Goal: Download file/media

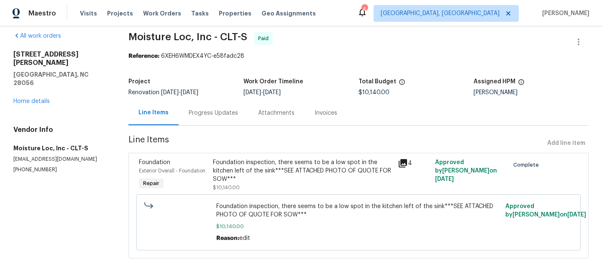
scroll to position [12, 0]
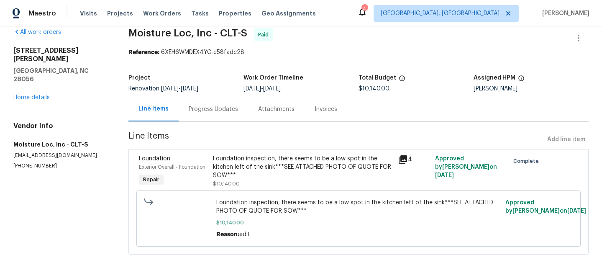
click at [323, 108] on div "Invoices" at bounding box center [326, 109] width 23 height 8
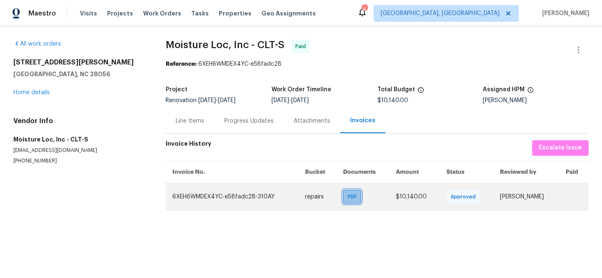
click at [349, 192] on span "PDF" at bounding box center [354, 196] width 12 height 8
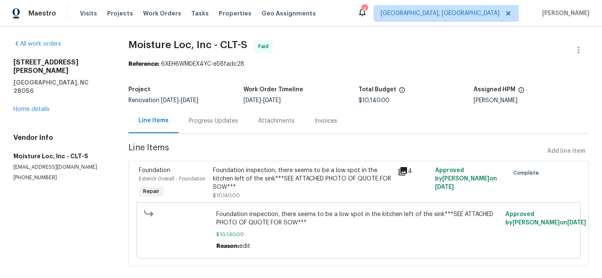
scroll to position [12, 0]
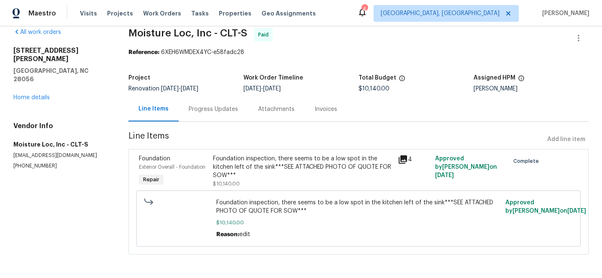
click at [405, 159] on icon at bounding box center [403, 159] width 8 height 8
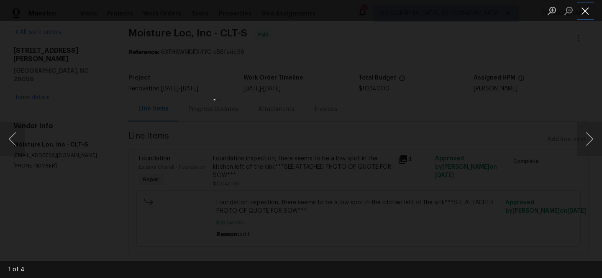
click at [581, 9] on button "Close lightbox" at bounding box center [585, 10] width 17 height 15
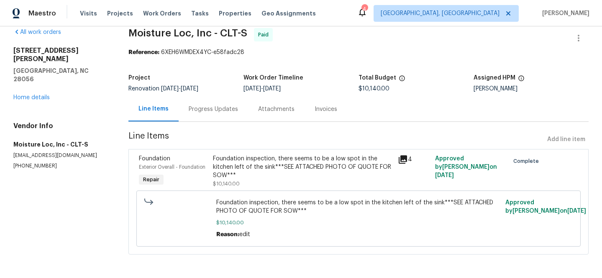
click at [406, 158] on icon at bounding box center [403, 159] width 8 height 8
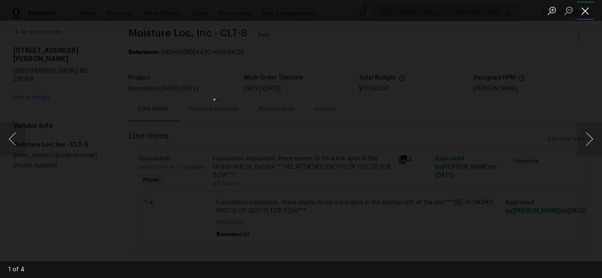
click at [586, 10] on button "Close lightbox" at bounding box center [585, 10] width 17 height 15
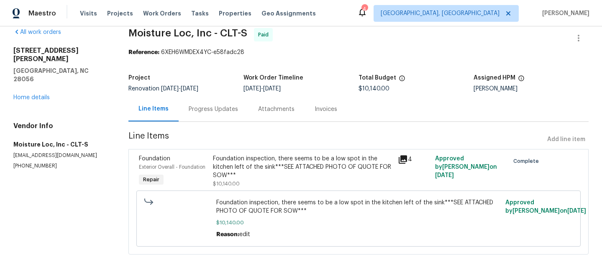
click at [323, 107] on div "Invoices" at bounding box center [326, 109] width 23 height 8
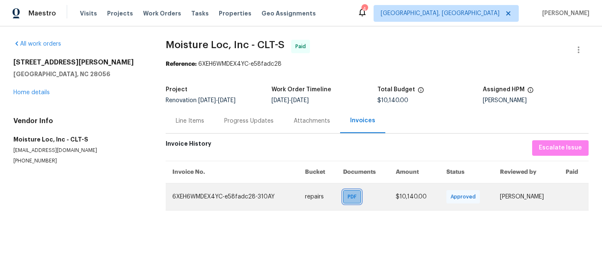
click at [348, 195] on span "PDF" at bounding box center [354, 196] width 12 height 8
